Goal: Task Accomplishment & Management: Use online tool/utility

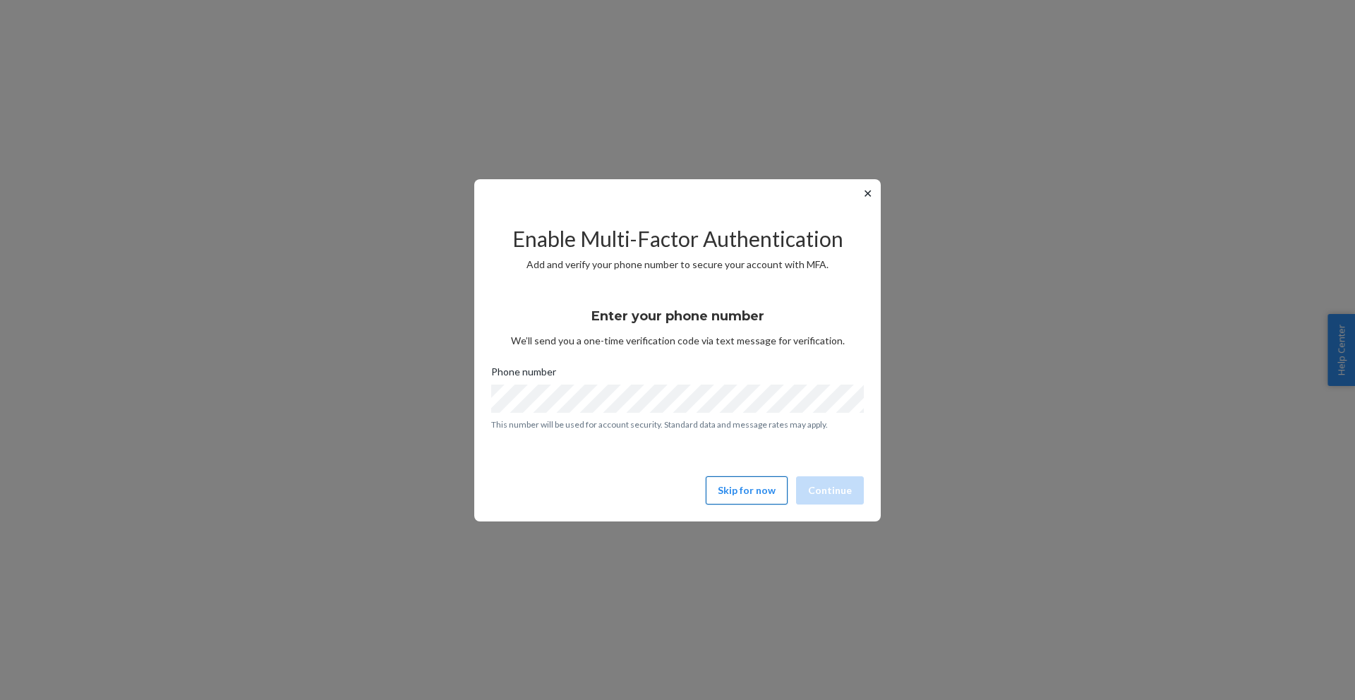
click at [764, 496] on button "Skip for now" at bounding box center [747, 490] width 82 height 28
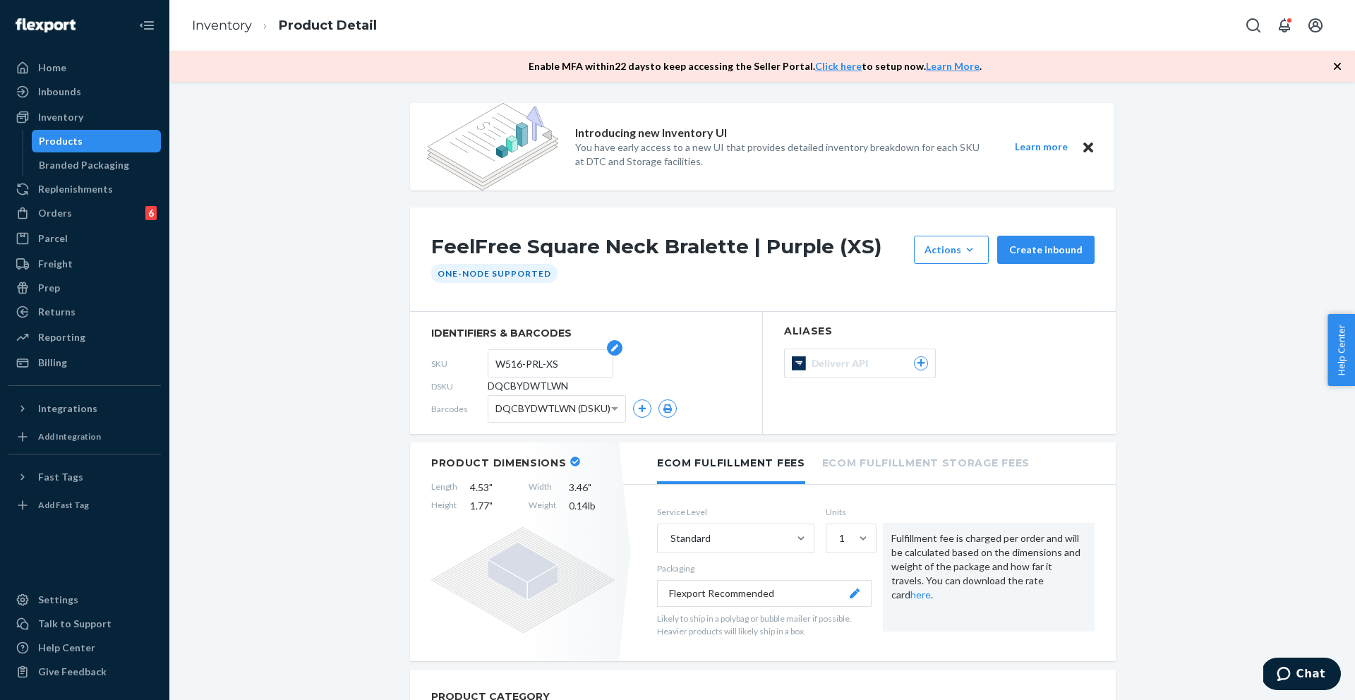
drag, startPoint x: 558, startPoint y: 364, endPoint x: 496, endPoint y: 366, distance: 62.2
click at [496, 366] on input "W516-PRL-XS" at bounding box center [551, 363] width 110 height 27
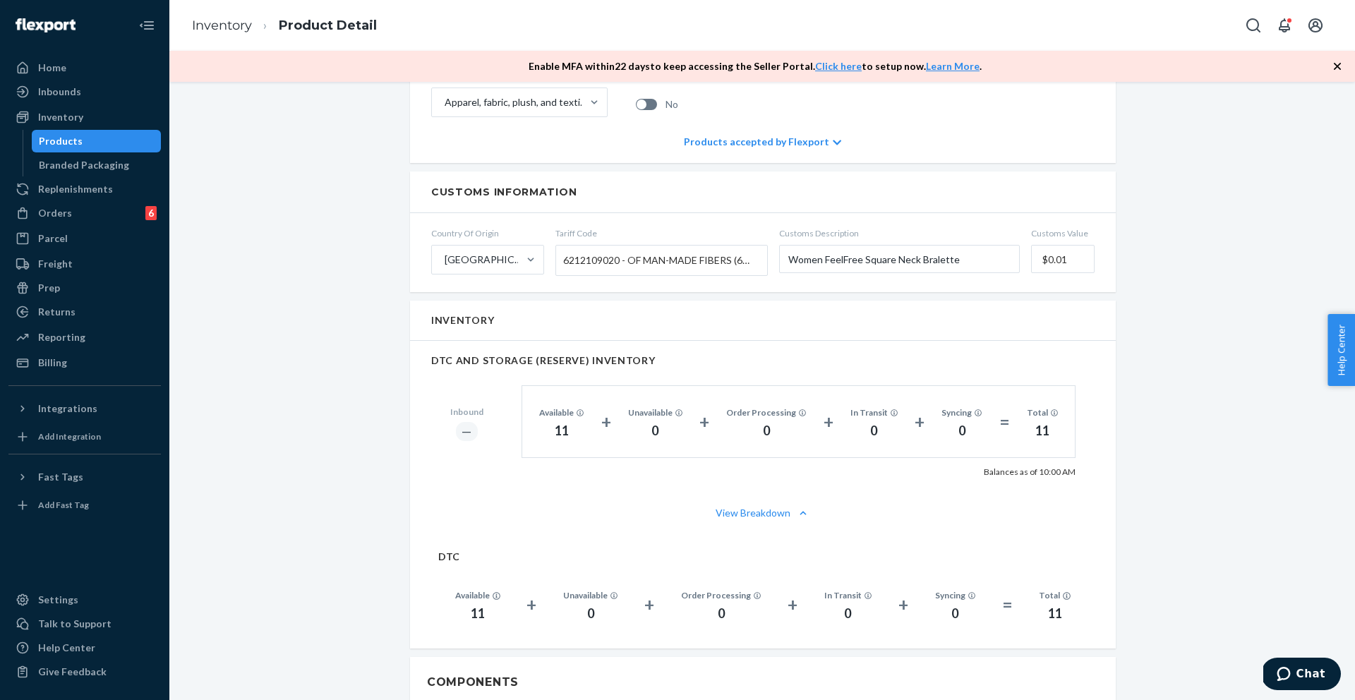
scroll to position [671, 0]
click at [885, 260] on input "Women FeelFree Square Neck Bralette" at bounding box center [899, 259] width 241 height 28
